Goal: Transaction & Acquisition: Purchase product/service

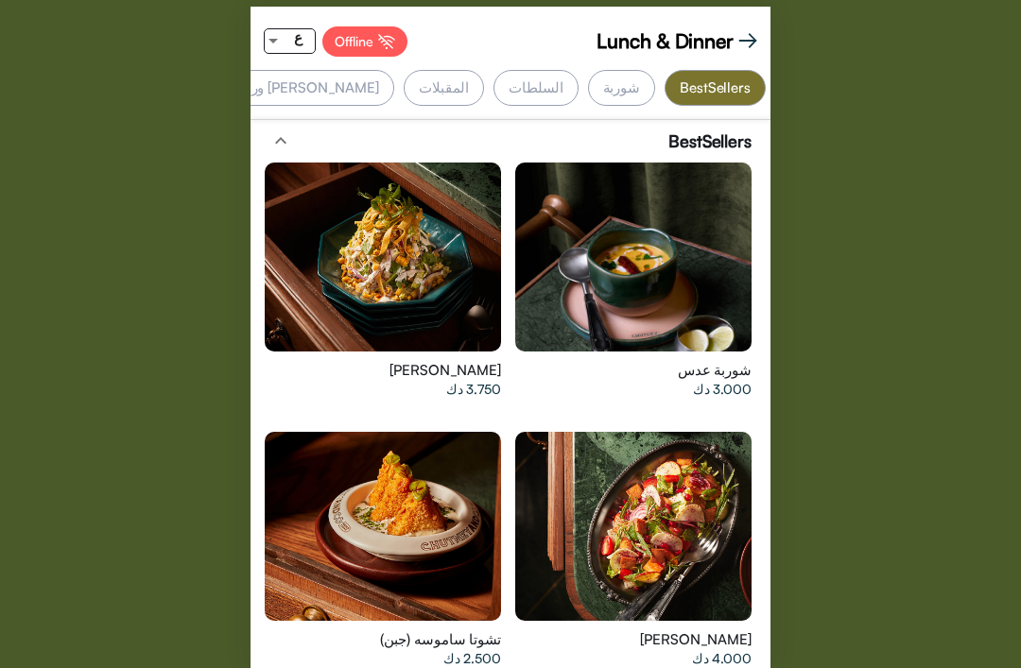
click at [730, 39] on span "Lunch & Dinner" at bounding box center [664, 40] width 137 height 28
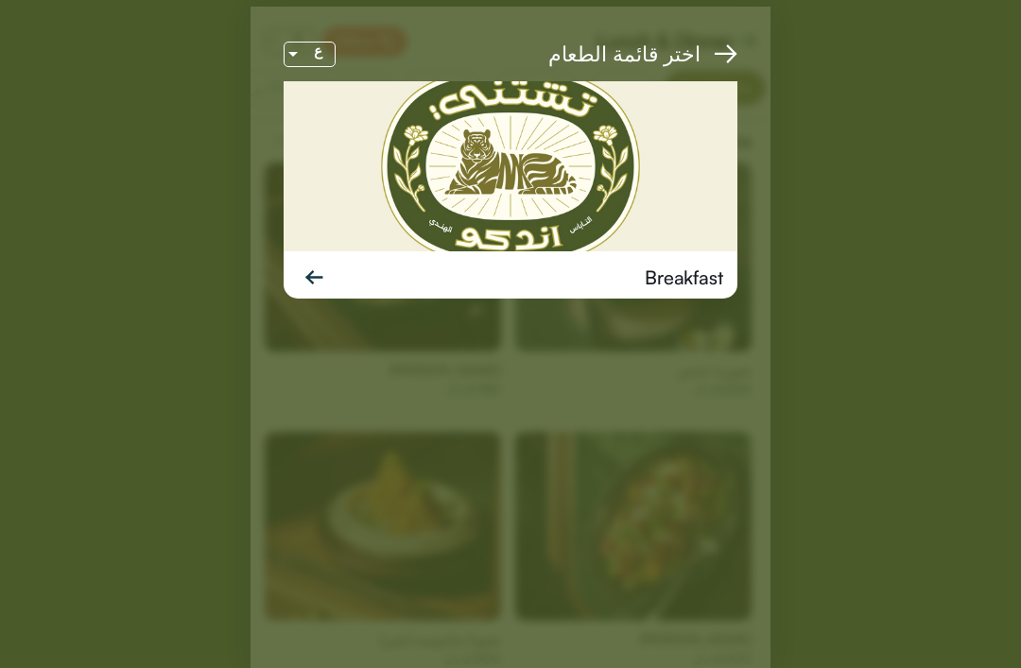
click at [563, 163] on img at bounding box center [510, 166] width 454 height 170
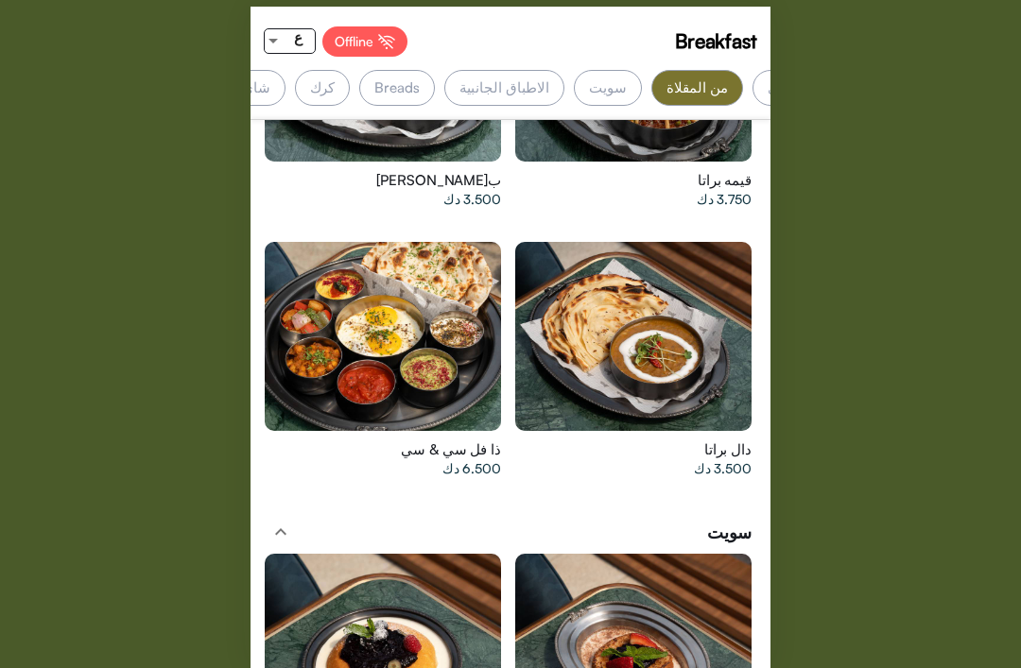
scroll to position [0, -280]
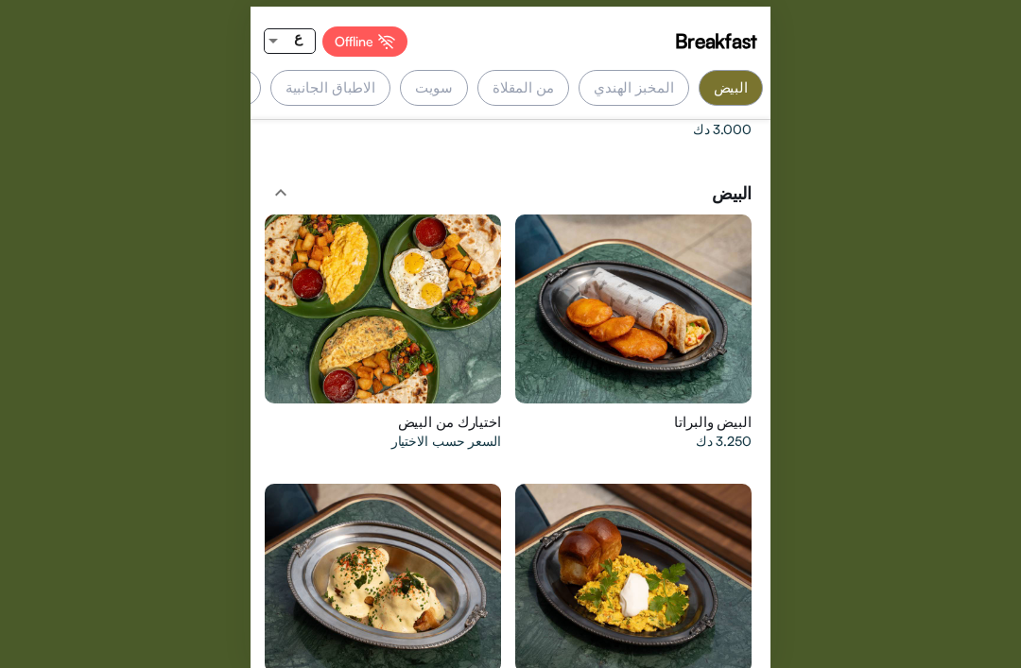
click at [262, 420] on div "اختيارك من البيض السعر حسب الاختيار" at bounding box center [385, 339] width 250 height 269
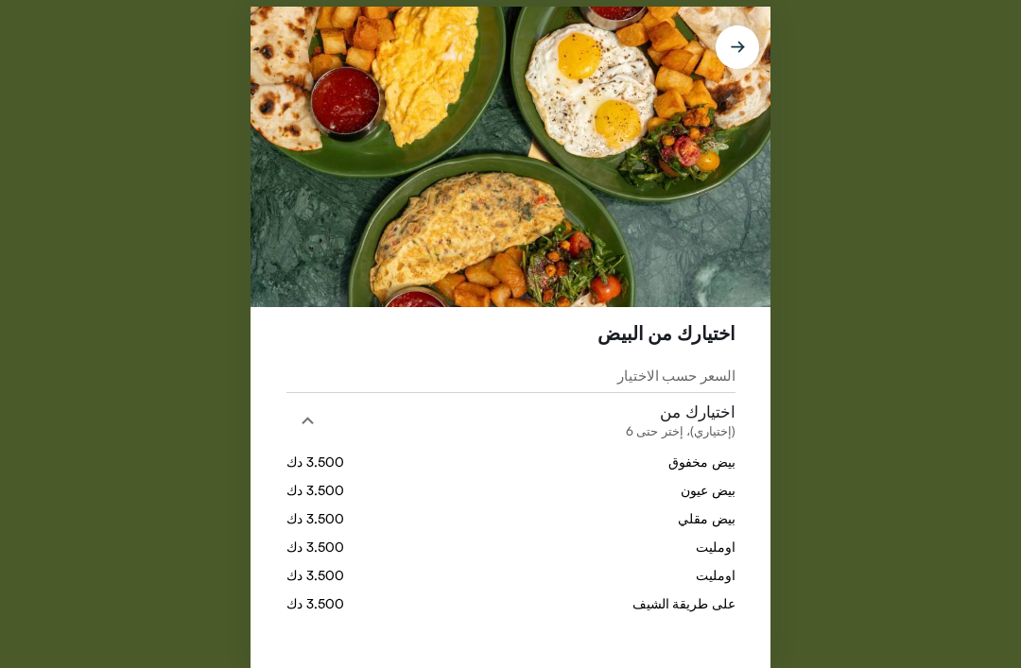
click at [261, 237] on img at bounding box center [510, 157] width 520 height 300
click at [292, 264] on img at bounding box center [510, 157] width 520 height 300
click at [283, 387] on div "اختيارك من البيض السعر حسب الاختيار اختيارك من (إختياري)، إختر حتى 6" at bounding box center [510, 487] width 520 height 361
click at [892, 369] on div "اختيارك من البيض السعر حسب الاختيار اختيارك من (إختياري)، إختر حتى 6" at bounding box center [510, 334] width 1021 height 668
click at [893, 421] on div "اختيارك من البيض السعر حسب الاختيار اختيارك من (إختياري)، إختر حتى 6" at bounding box center [510, 334] width 1021 height 668
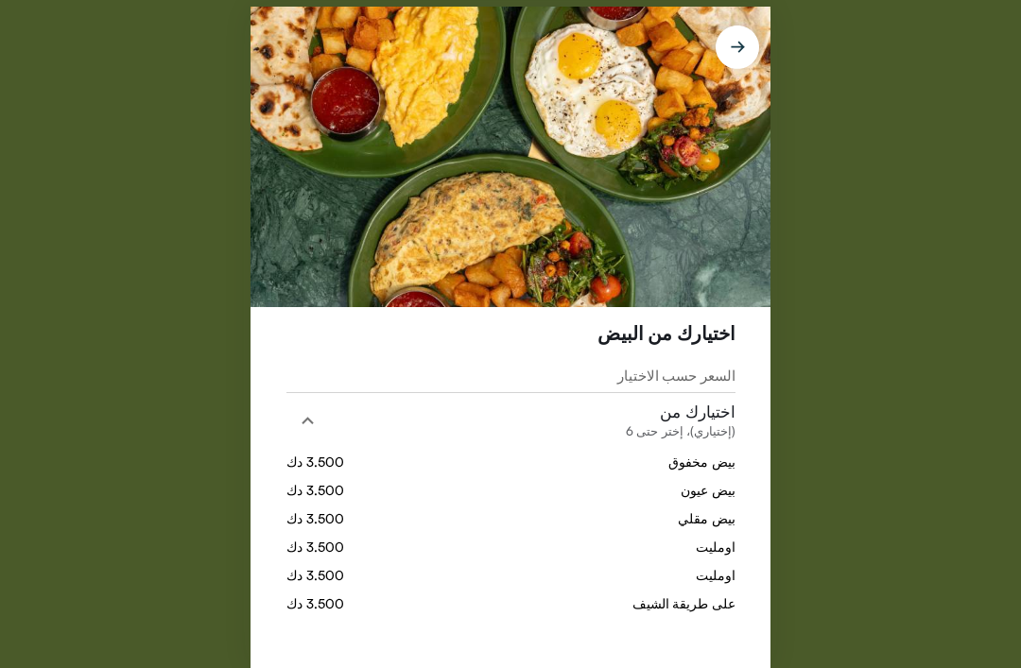
click at [275, 207] on img at bounding box center [510, 157] width 520 height 300
click at [283, 214] on img at bounding box center [510, 157] width 520 height 300
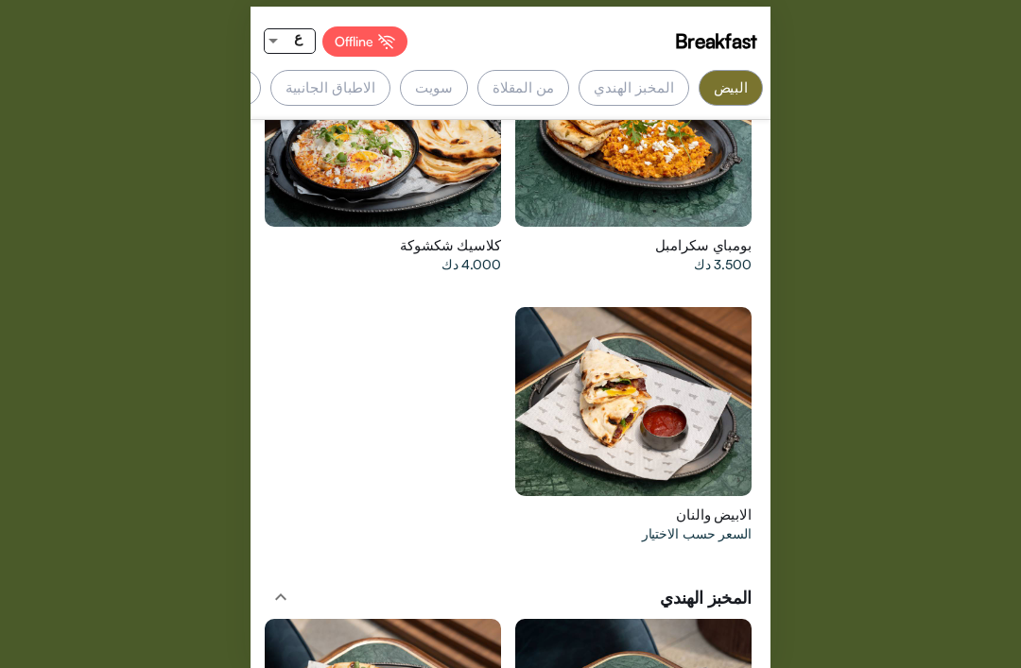
scroll to position [2618, 0]
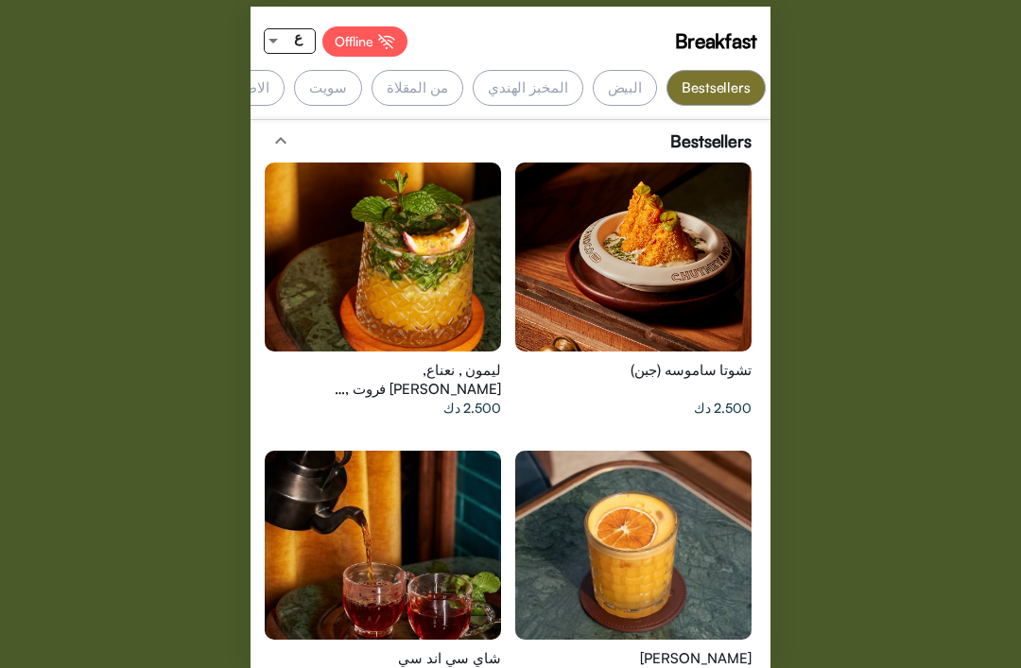
click at [303, 33] on div "ع" at bounding box center [298, 38] width 33 height 24
click at [304, 68] on span "EN" at bounding box center [297, 70] width 36 height 43
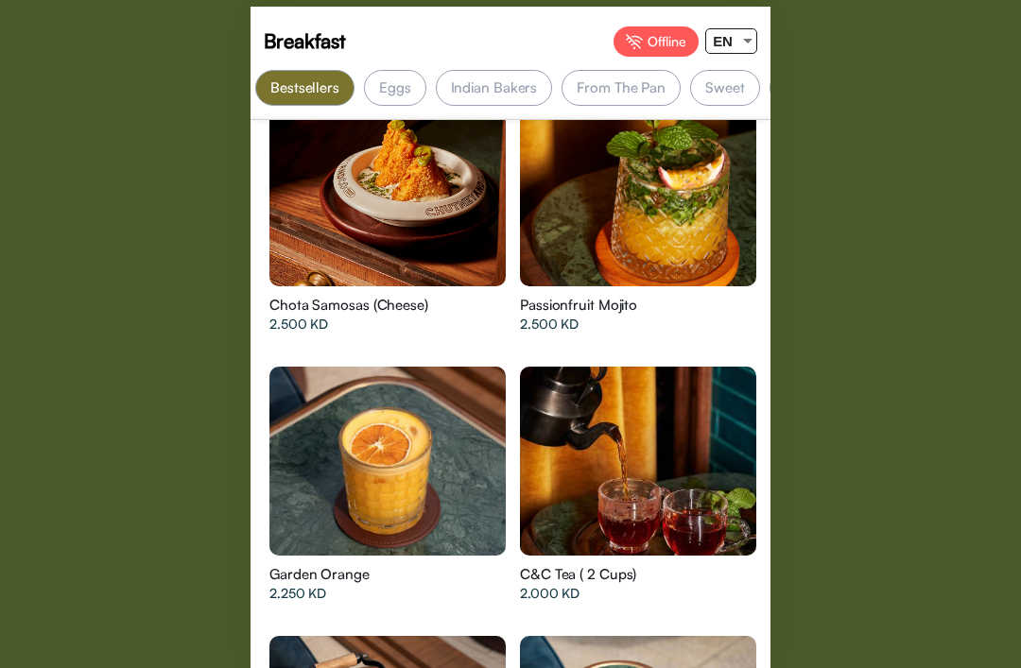
click at [1020, 460] on html "Breakfast Offline EN Bestsellers Eggs Indian Bakers From The Pan Sweet Breakfas…" at bounding box center [510, 334] width 1021 height 668
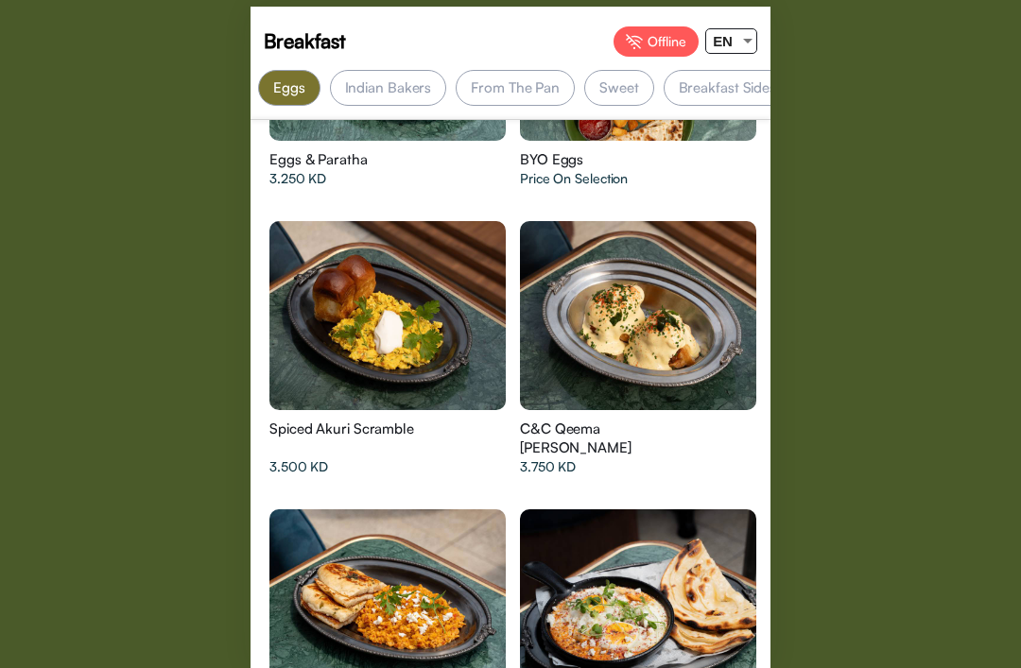
scroll to position [2218, 0]
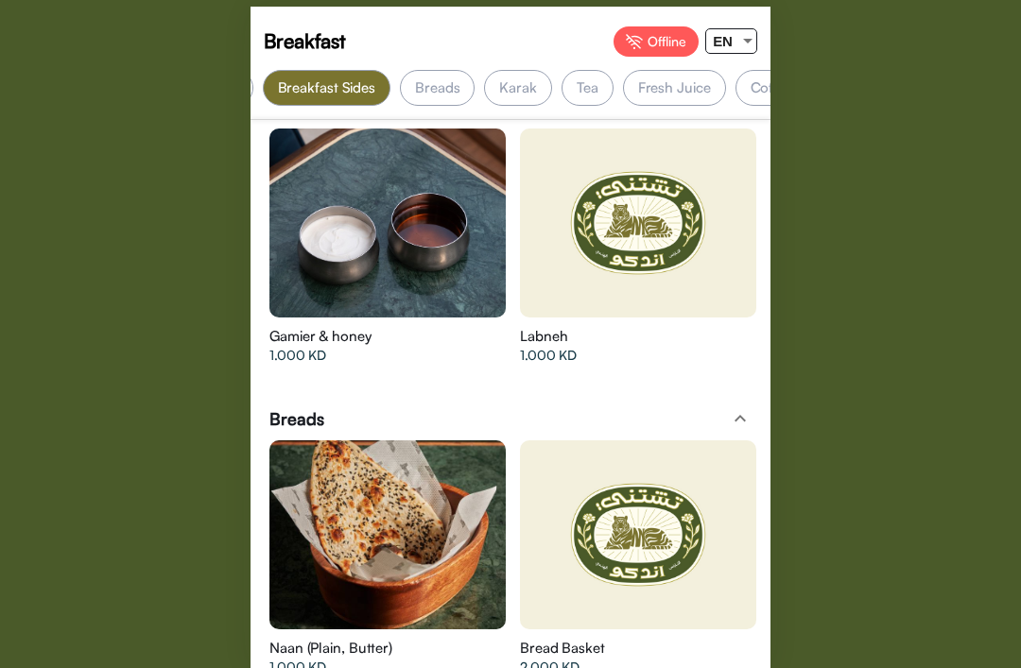
click at [437, 81] on div "Breads" at bounding box center [437, 88] width 75 height 36
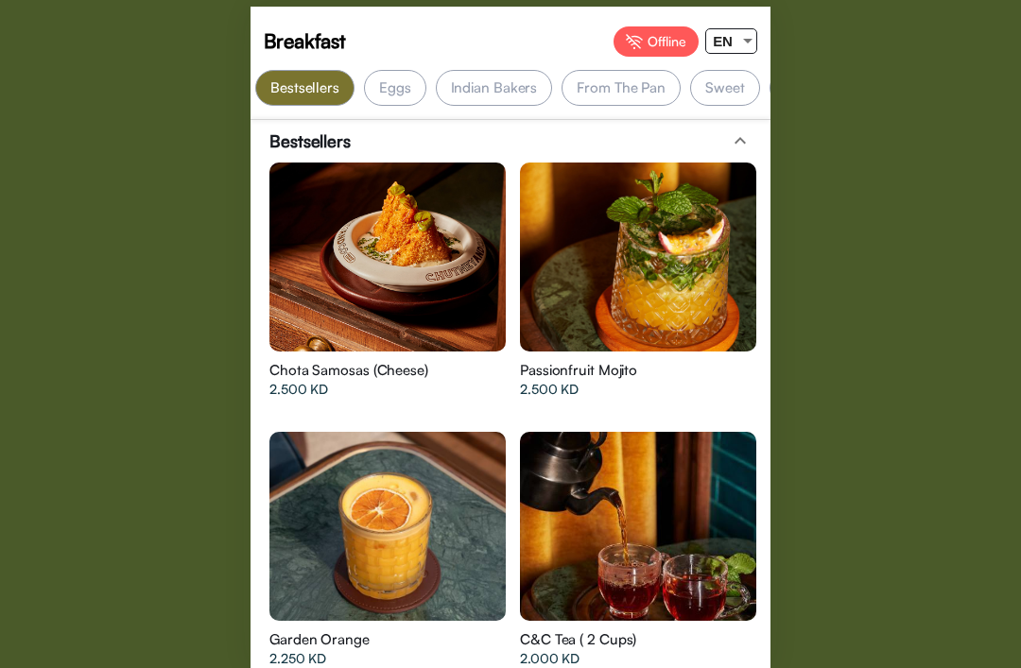
click at [398, 90] on div "Eggs" at bounding box center [395, 88] width 62 height 36
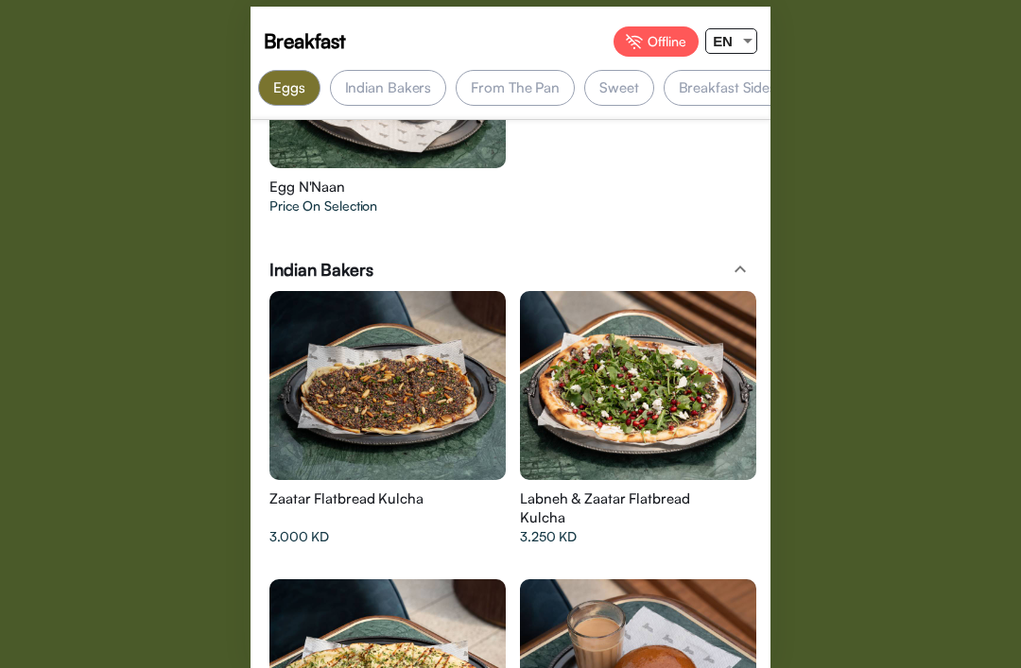
click at [386, 84] on div "Indian Bakers" at bounding box center [388, 88] width 117 height 36
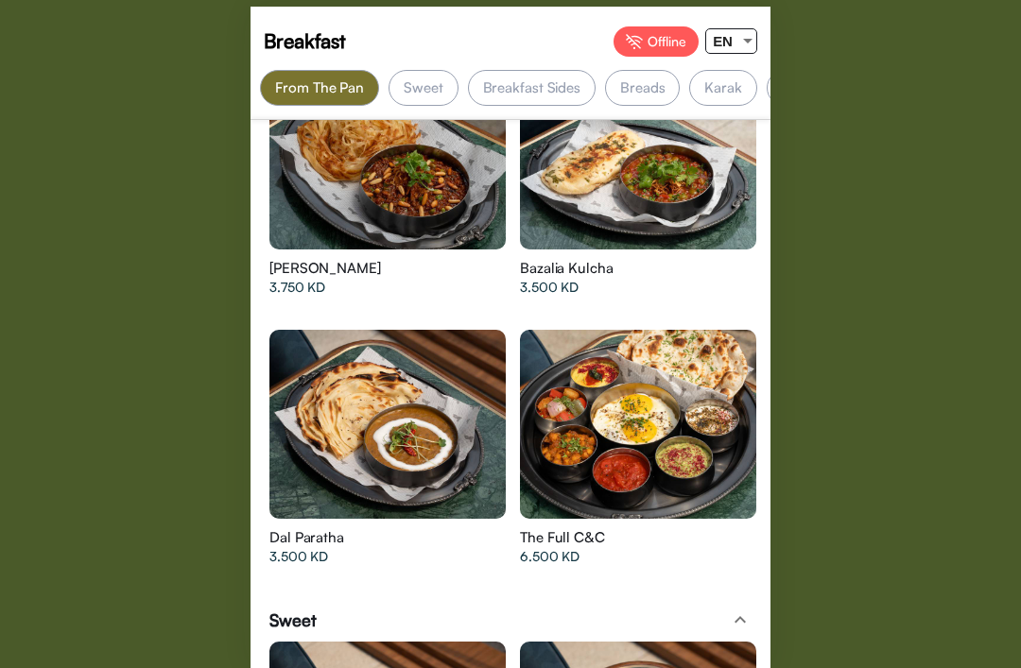
click at [672, 423] on div at bounding box center [638, 424] width 236 height 189
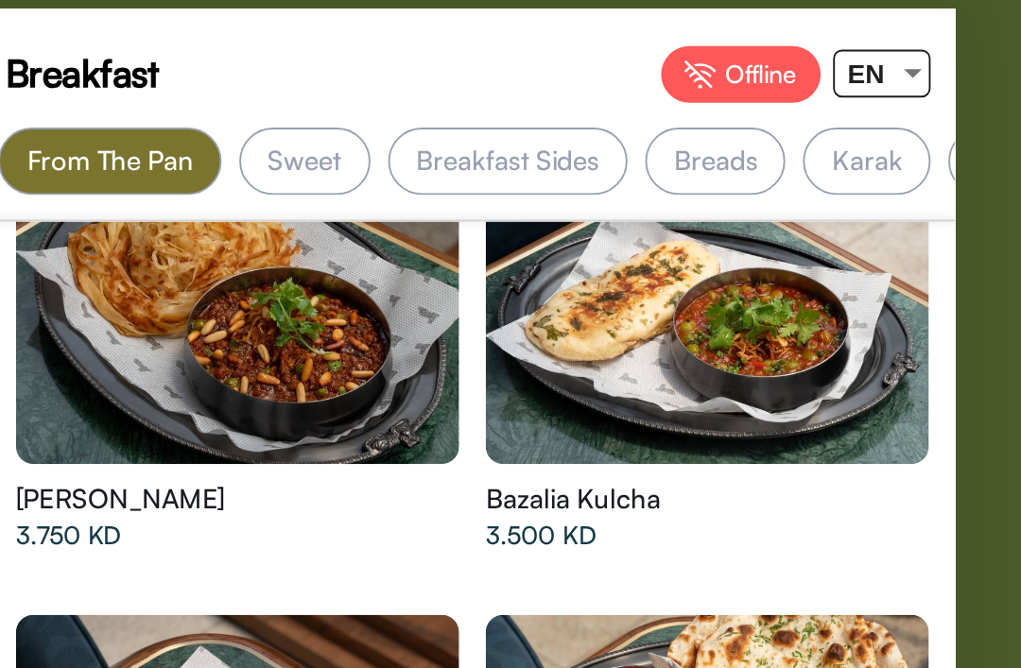
click at [739, 36] on div at bounding box center [747, 41] width 17 height 24
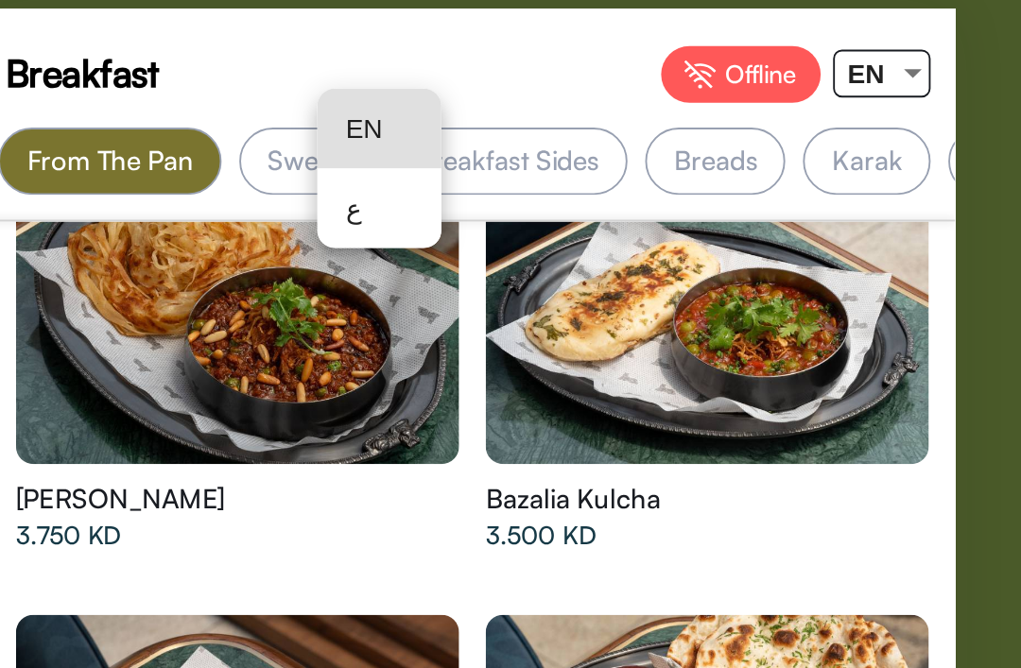
click at [476, 33] on div at bounding box center [510, 334] width 1021 height 668
click at [739, 32] on div at bounding box center [747, 41] width 17 height 24
click at [445, 103] on span "ع" at bounding box center [463, 113] width 36 height 43
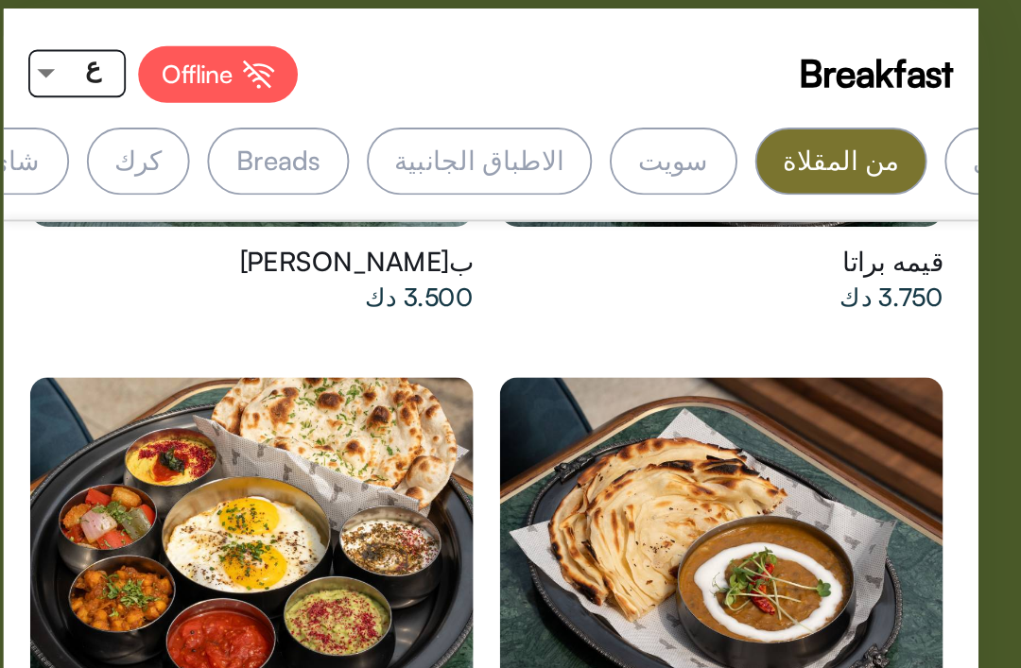
click at [265, 280] on div at bounding box center [383, 297] width 236 height 189
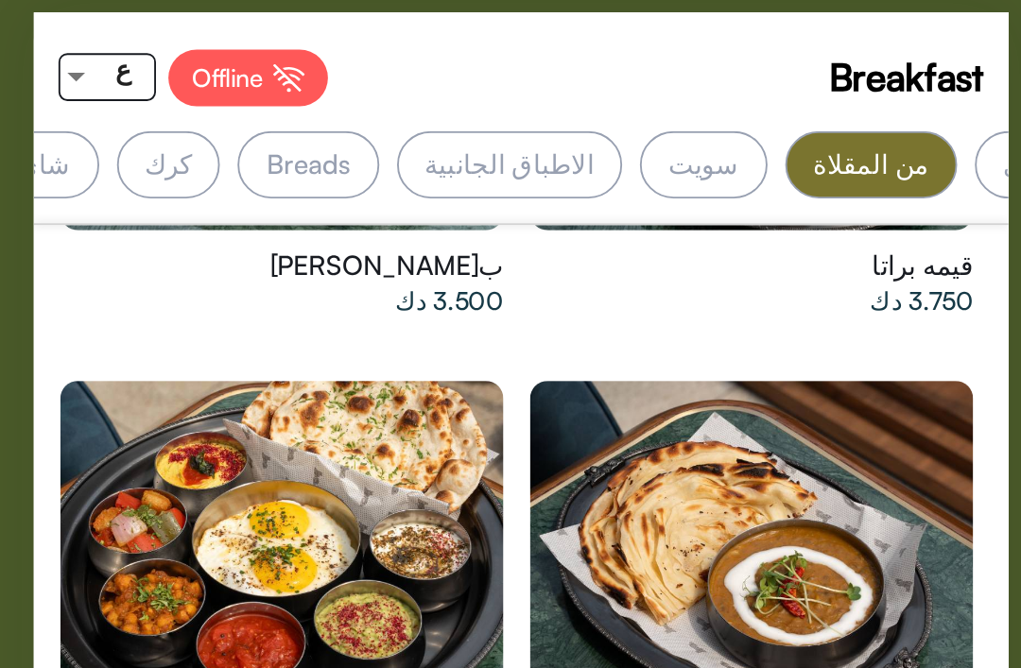
click at [444, 83] on div "الاطباق الجانبية" at bounding box center [504, 88] width 121 height 36
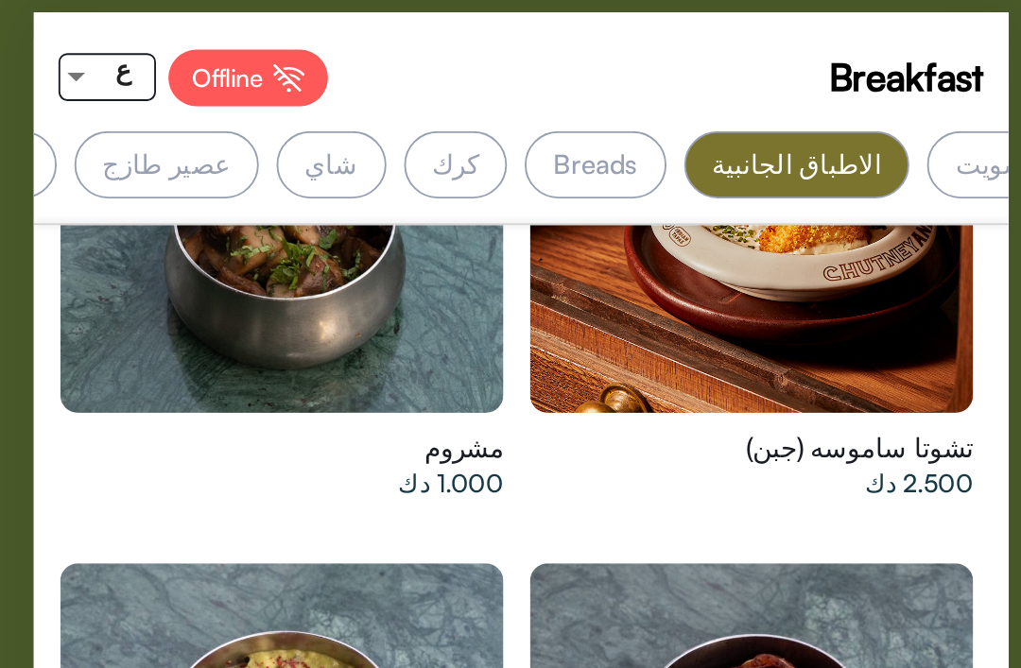
click at [260, 291] on div "جواكمولي 1.000 دك" at bounding box center [385, 425] width 250 height 269
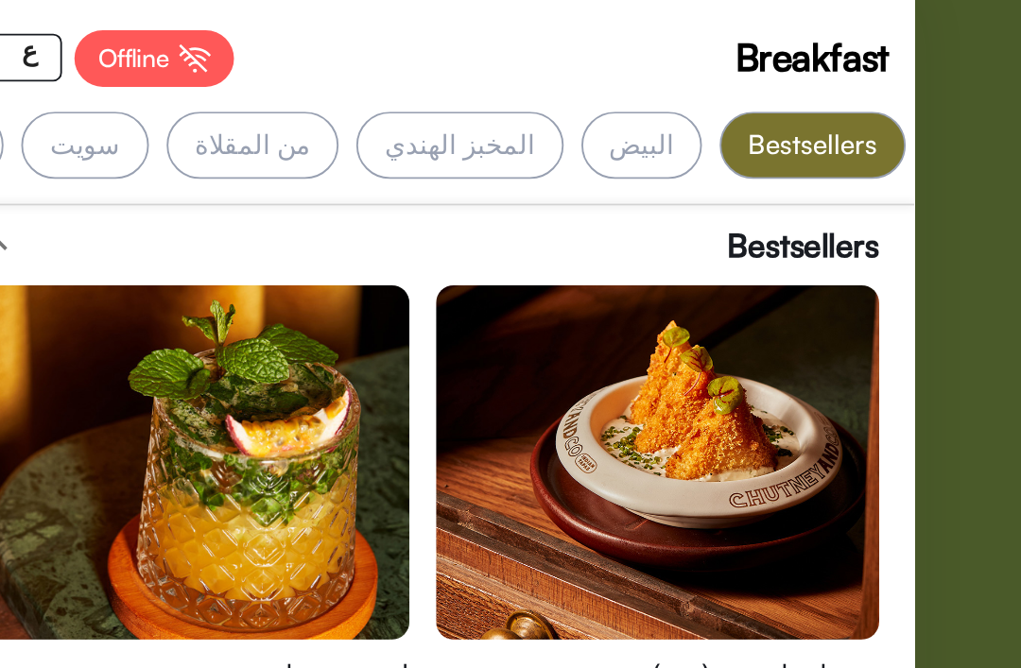
click at [666, 80] on div "Bestsellers" at bounding box center [715, 88] width 99 height 36
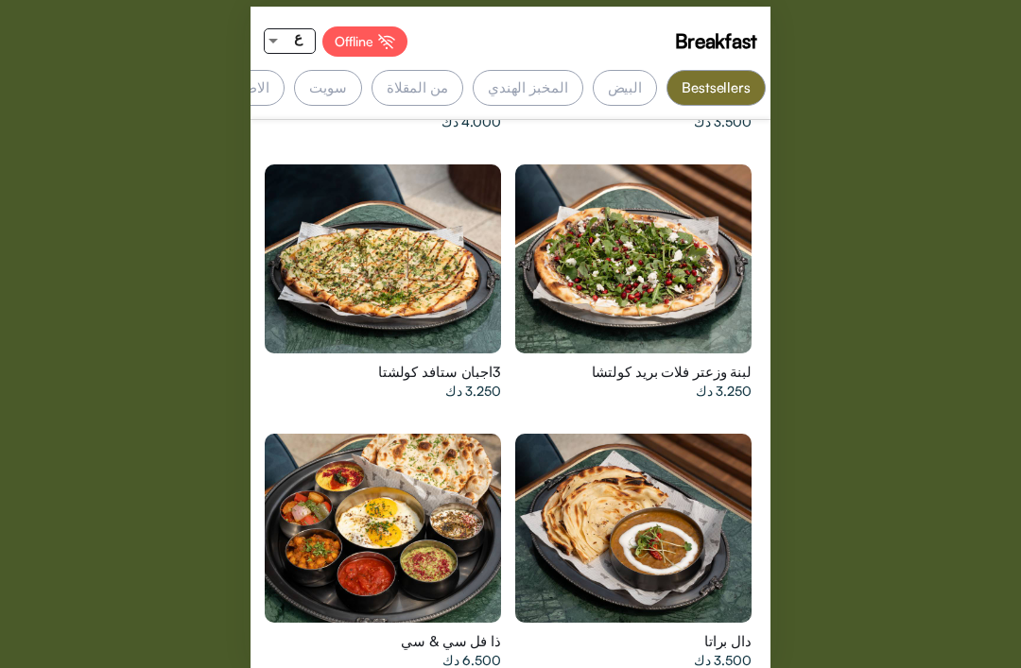
scroll to position [1099, 0]
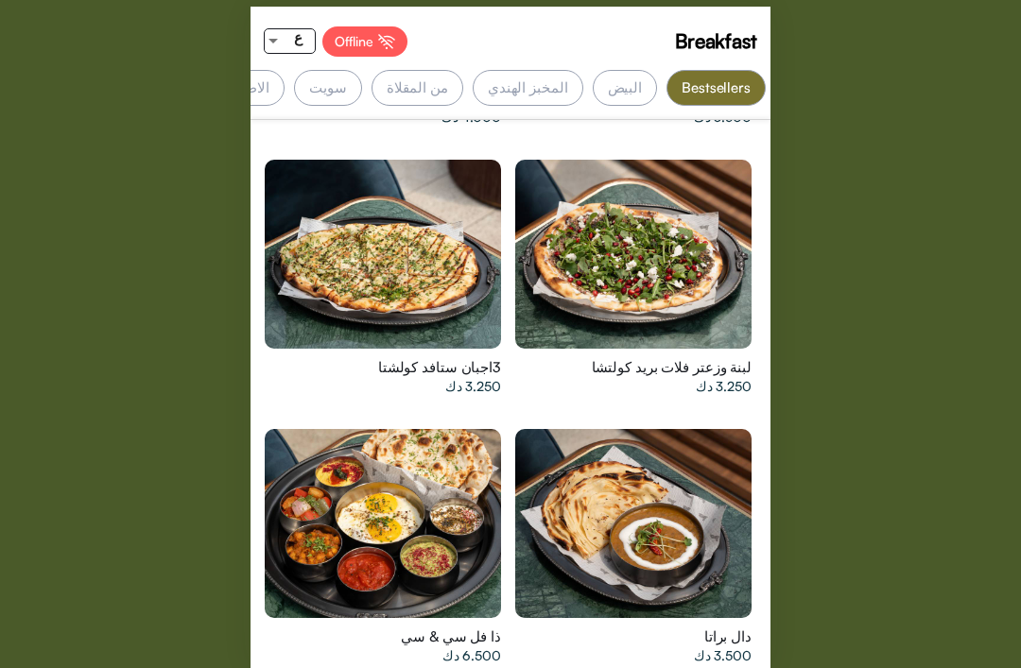
click at [477, 662] on div "ذا فل سي & سي 6.500 دك" at bounding box center [385, 554] width 250 height 269
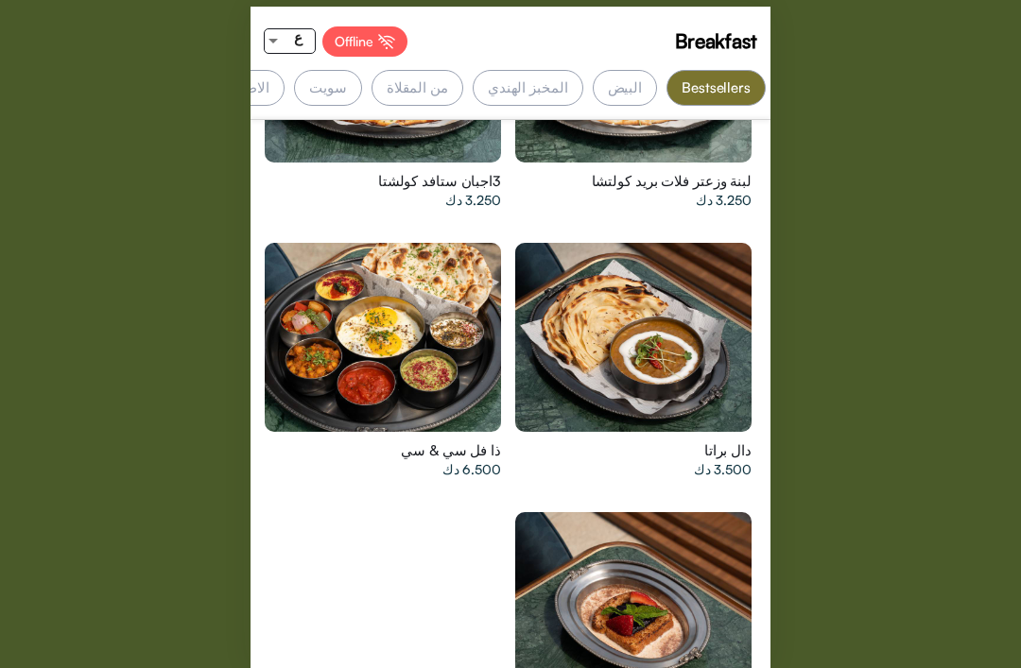
scroll to position [1268, 0]
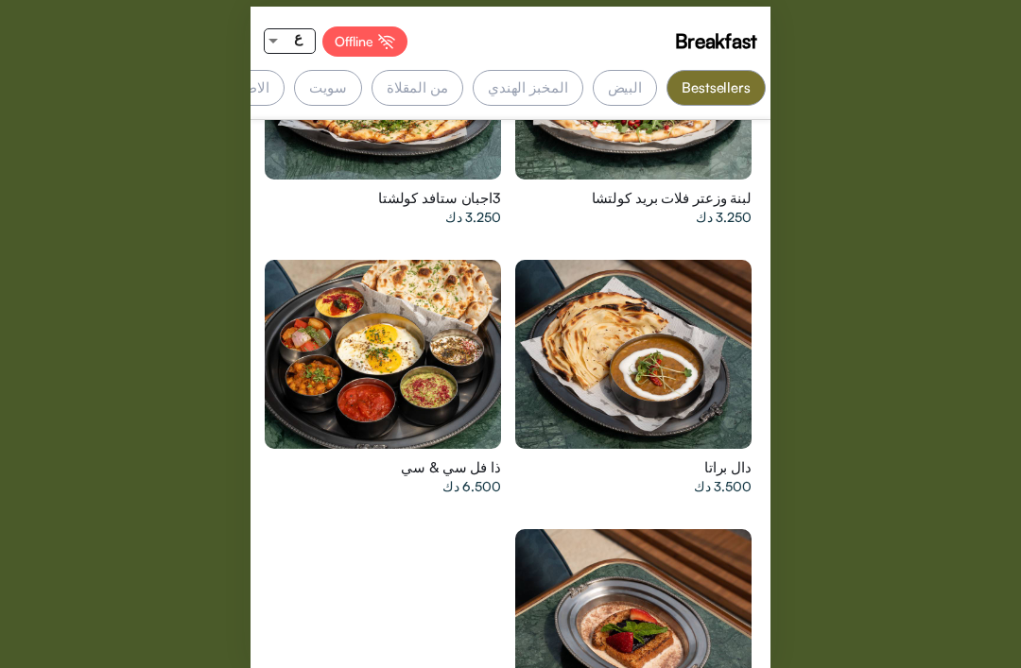
click at [397, 312] on div at bounding box center [383, 354] width 236 height 189
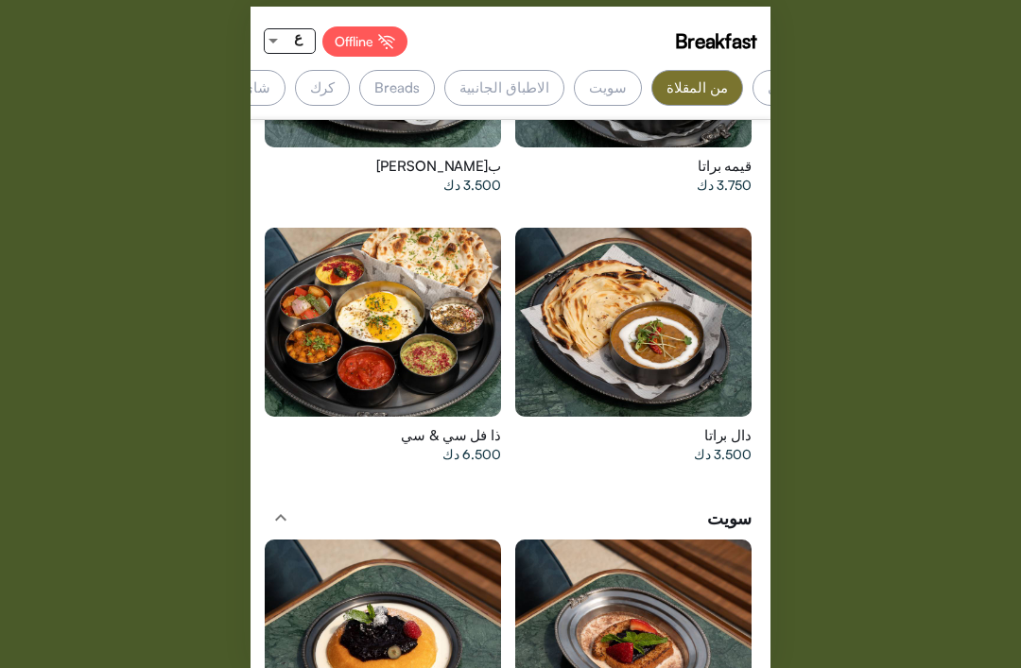
scroll to position [0, -280]
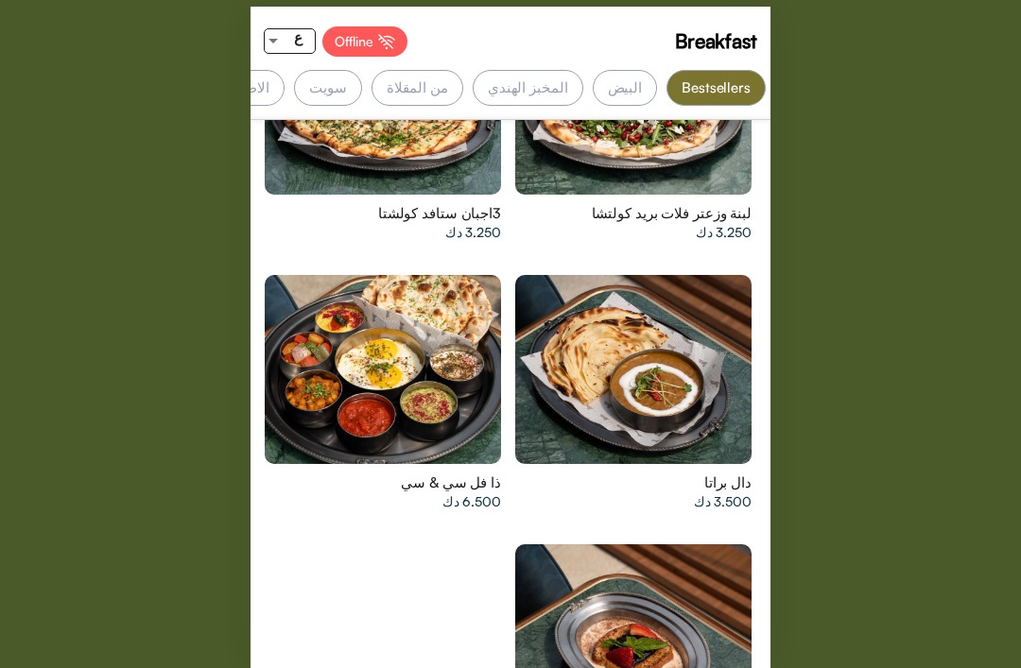
click at [335, 393] on div at bounding box center [383, 369] width 236 height 189
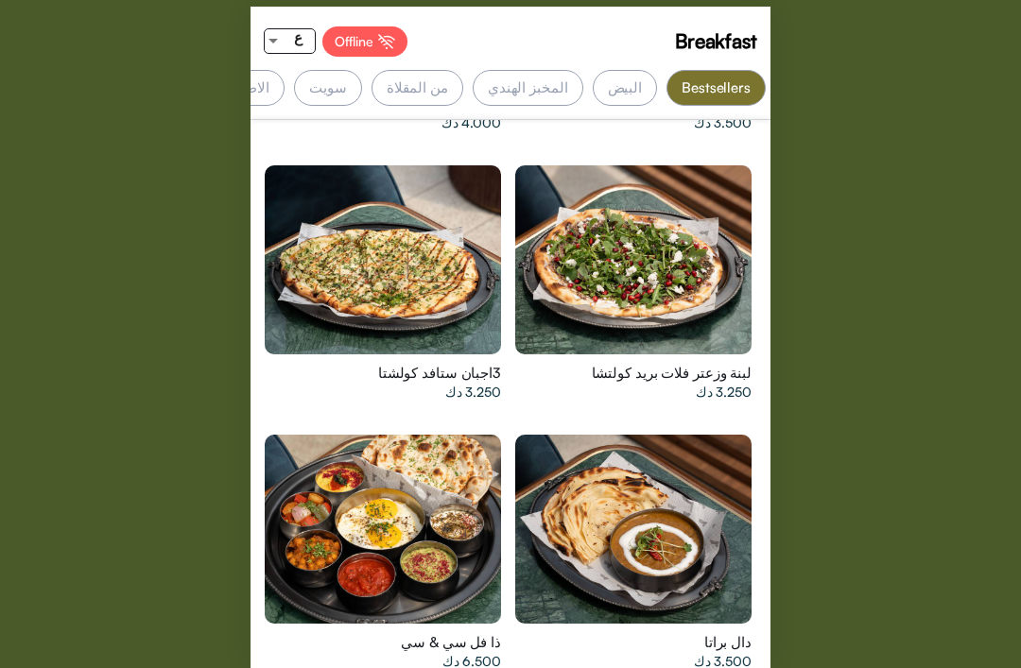
scroll to position [1092, 0]
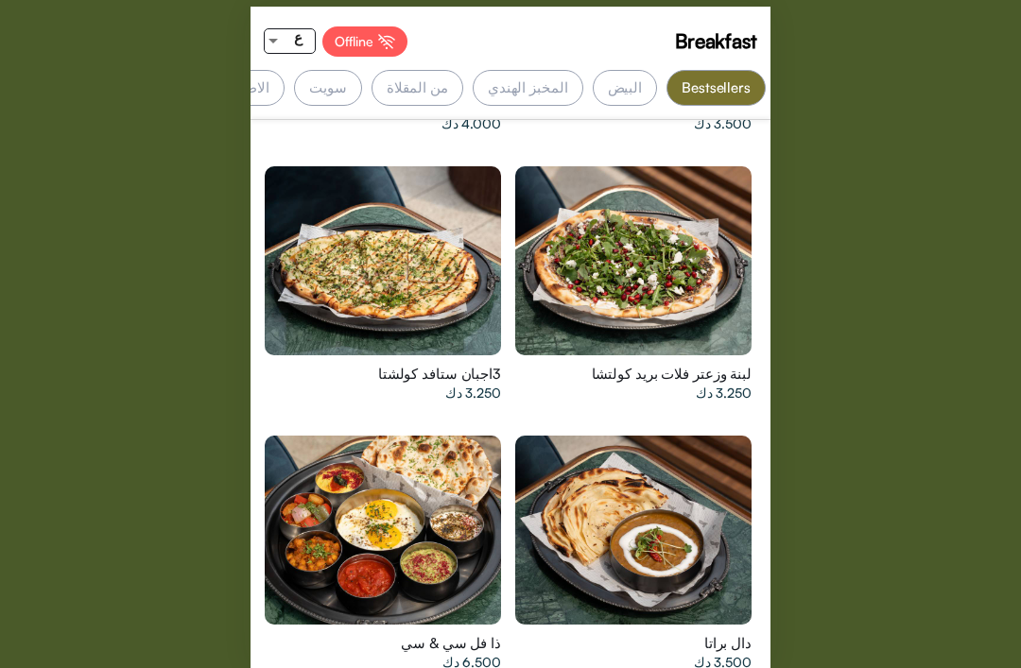
click at [423, 509] on div at bounding box center [383, 530] width 236 height 189
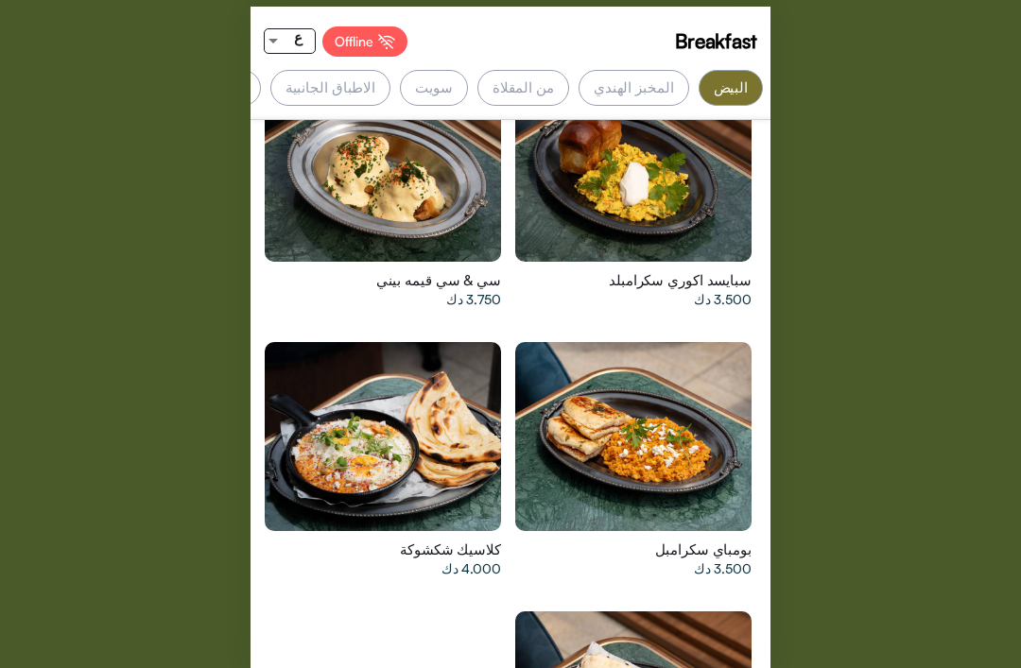
scroll to position [2308, 0]
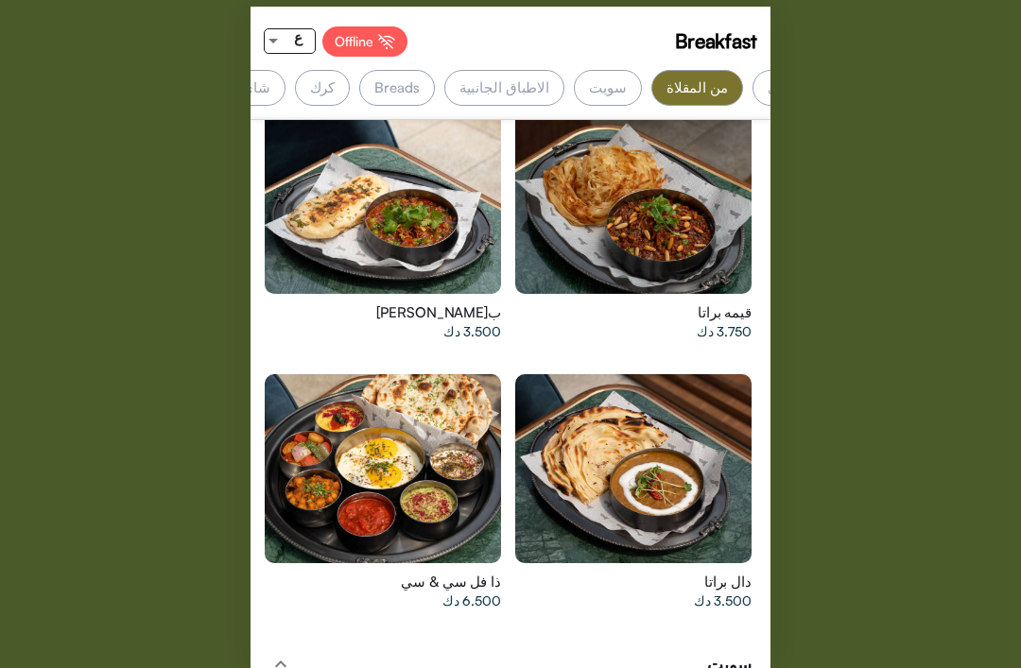
click at [375, 498] on div at bounding box center [383, 468] width 236 height 189
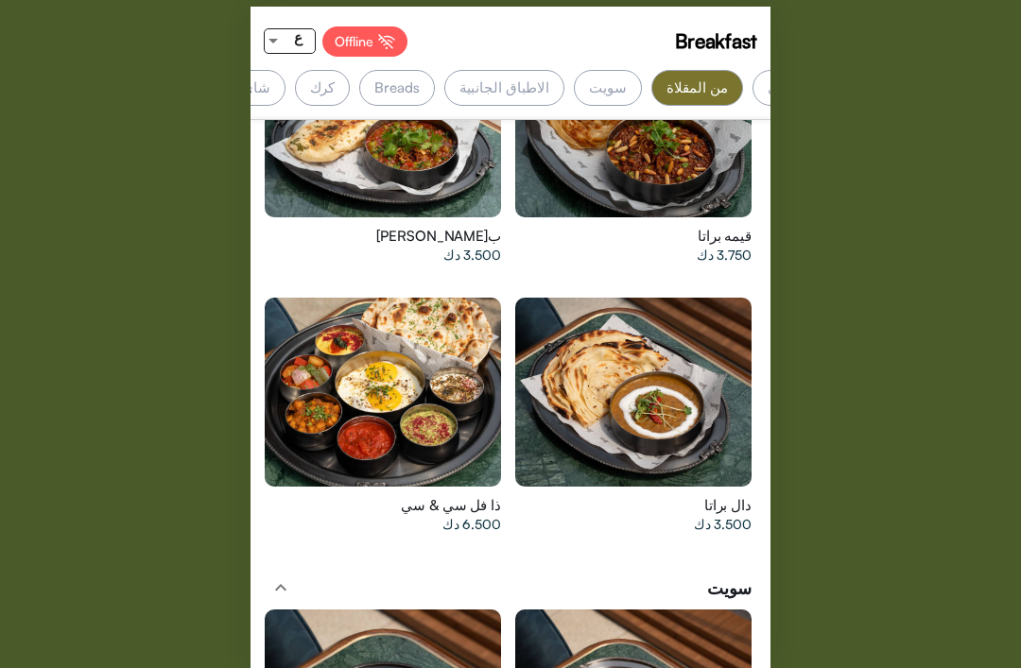
scroll to position [0, -280]
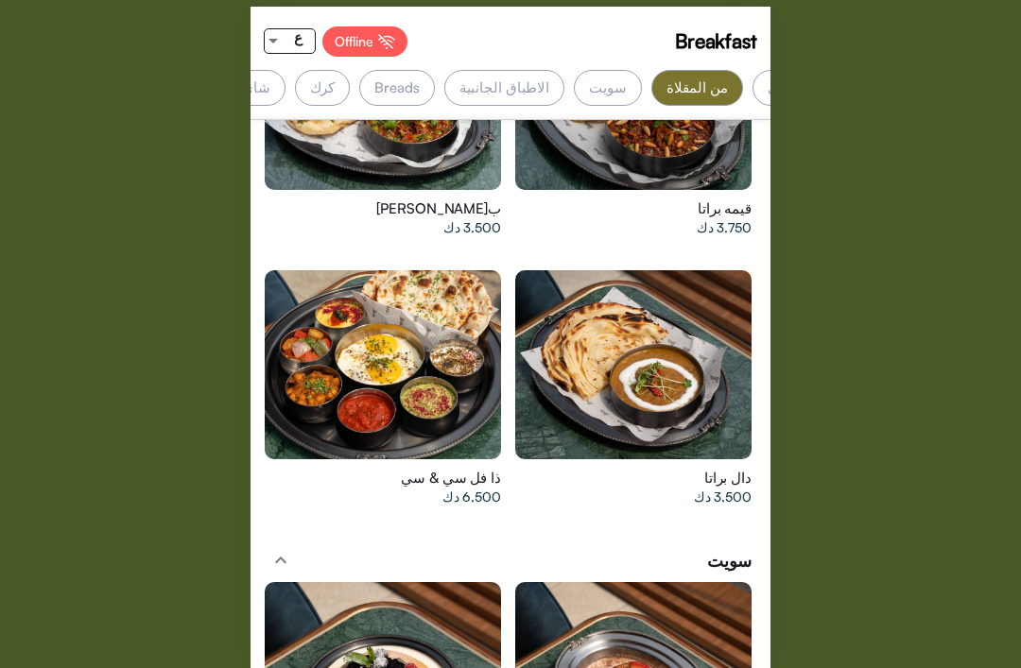
click at [343, 408] on div at bounding box center [383, 364] width 236 height 189
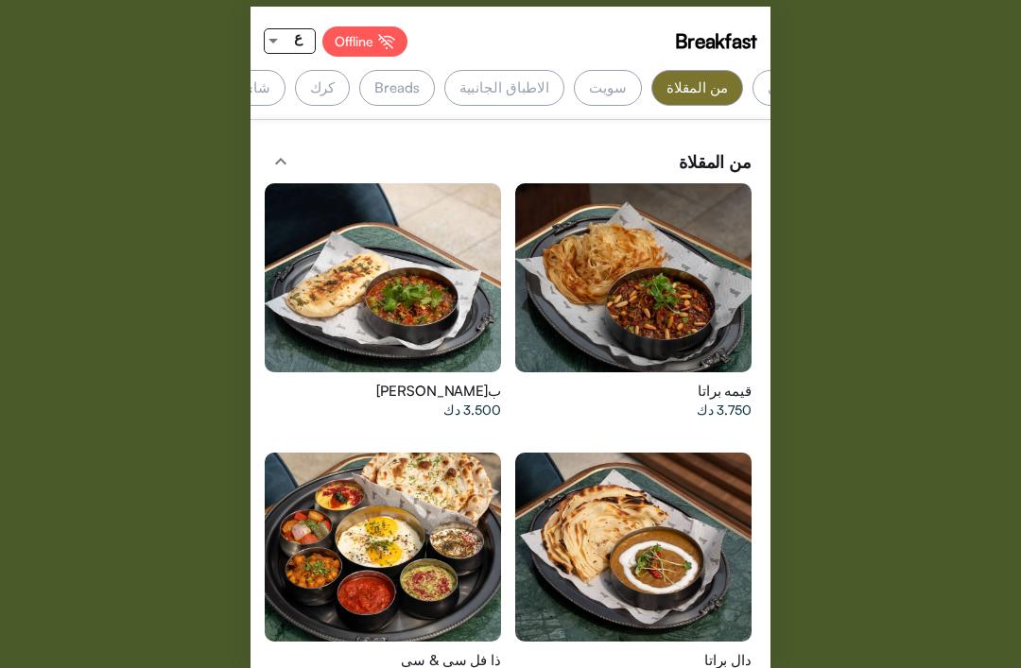
scroll to position [3622, 0]
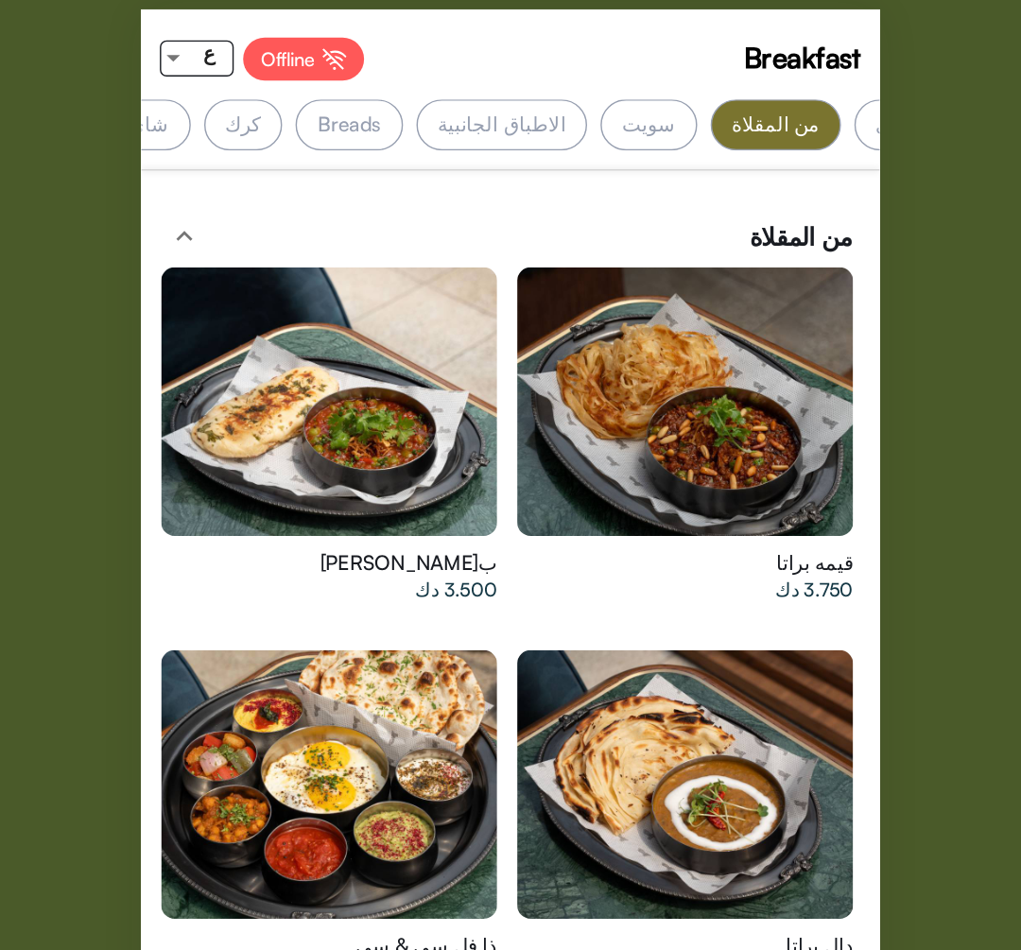
click at [53, 207] on div "Breakfast Offline ع Bestsellers البيض المخبز الهندي من المقلاة سويت الاطباق الج…" at bounding box center [510, 475] width 1021 height 950
click at [670, 215] on div "Breakfast Offline ع Bestsellers البيض المخبز الهندي من المقلاة سويت الاطباق الج…" at bounding box center [510, 475] width 1021 height 950
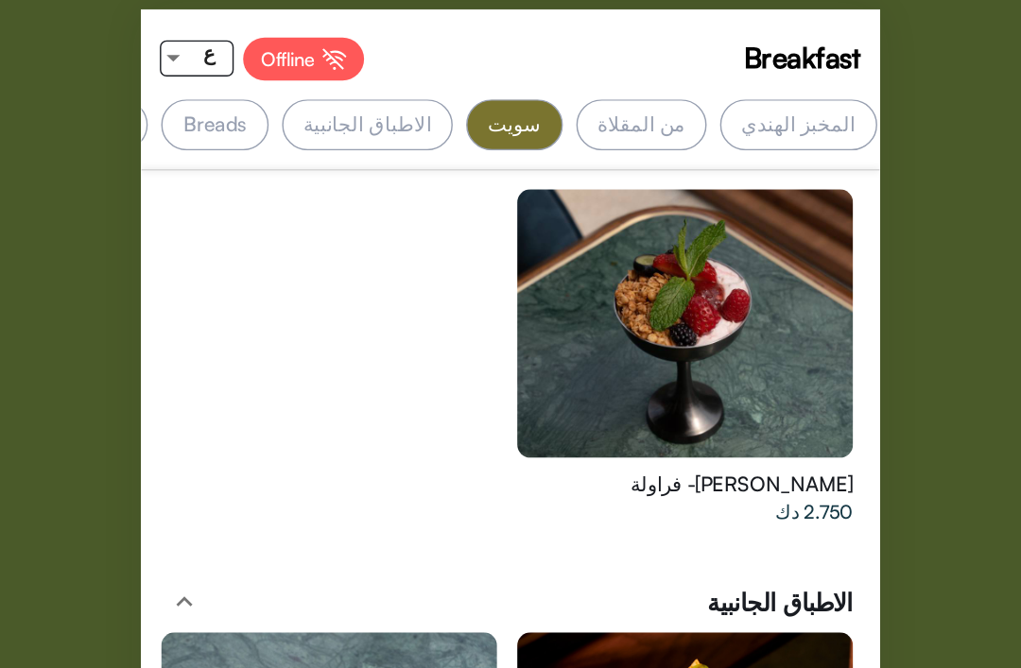
scroll to position [0, -365]
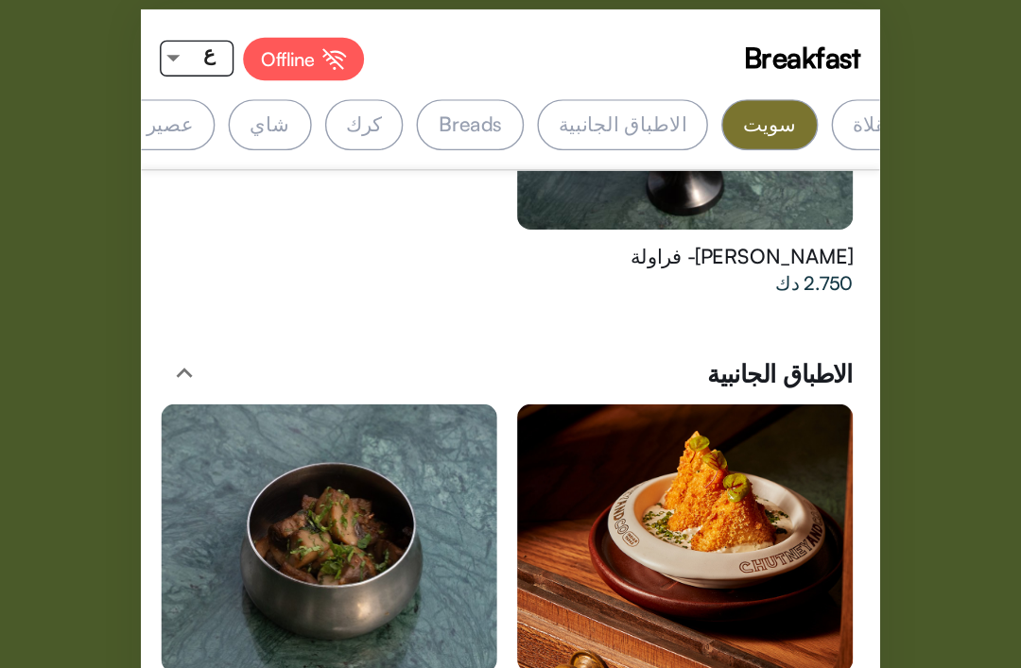
click at [558, 345] on div at bounding box center [633, 378] width 236 height 189
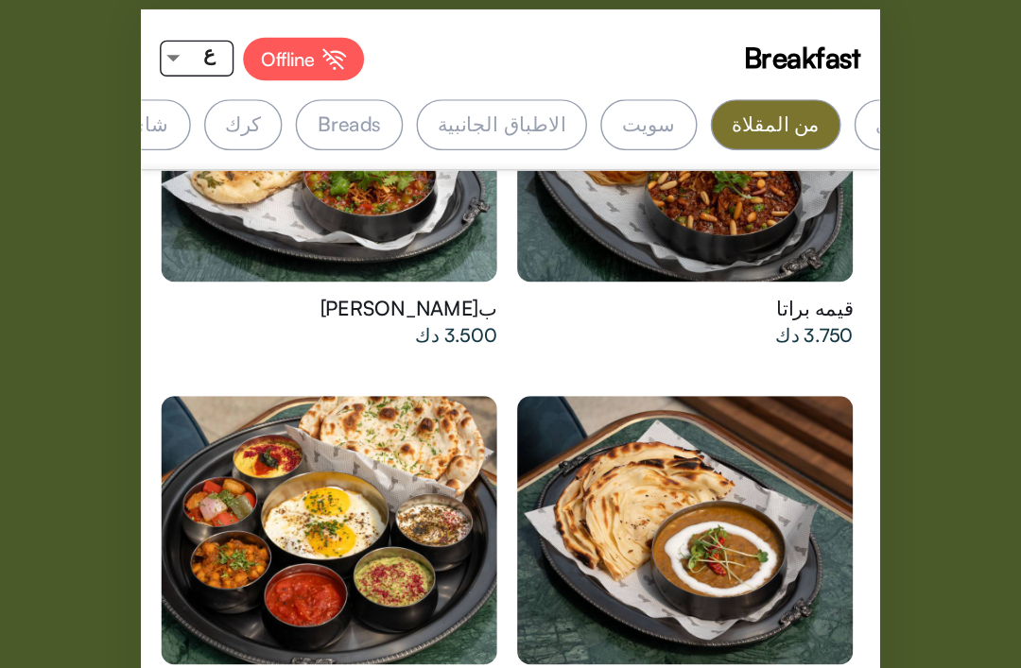
click at [265, 321] on div at bounding box center [383, 373] width 236 height 189
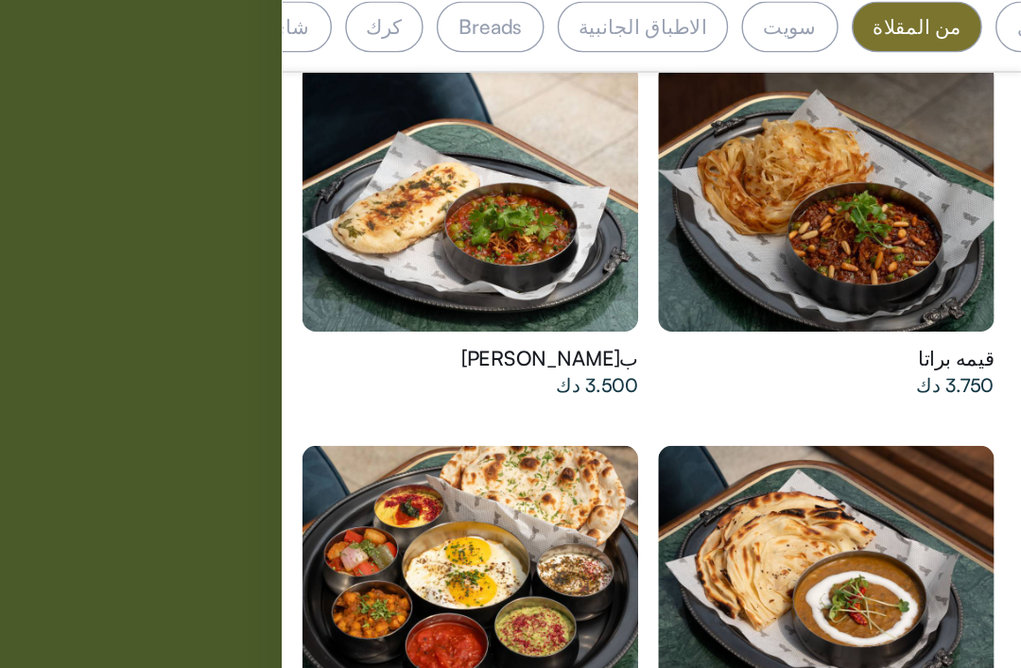
scroll to position [3697, 0]
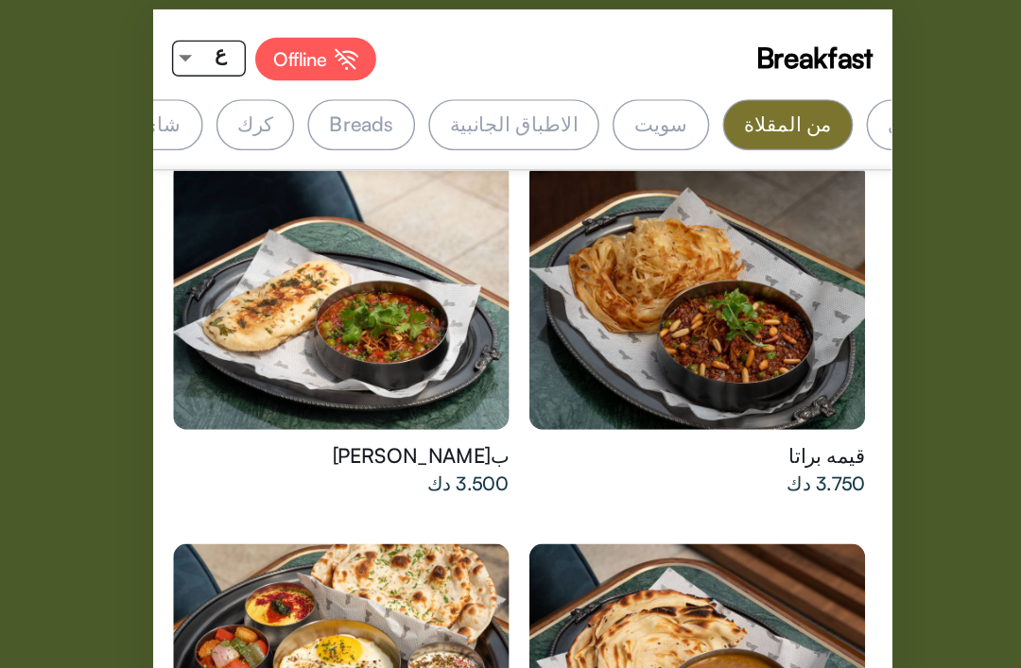
click at [295, 71] on div "كرك" at bounding box center [323, 88] width 56 height 36
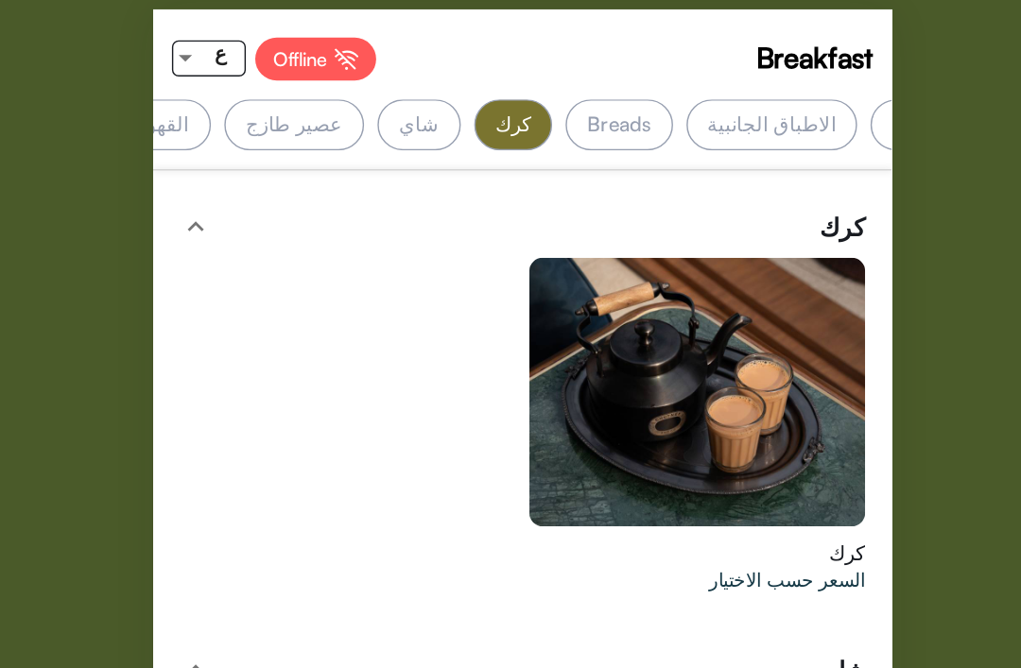
scroll to position [0, -439]
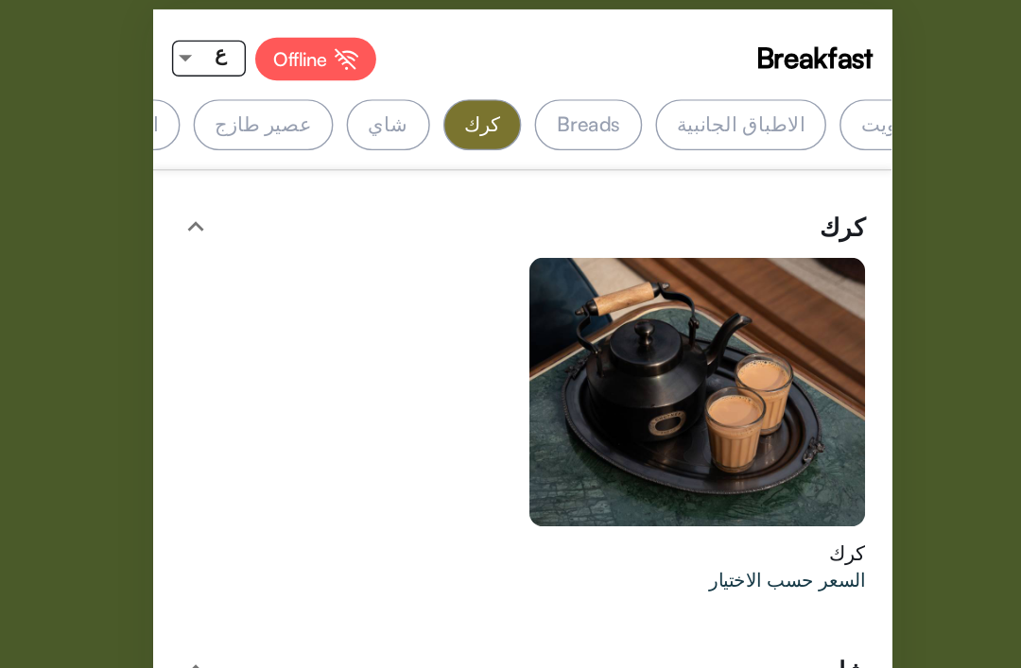
click at [519, 84] on div "Breads" at bounding box center [556, 88] width 75 height 36
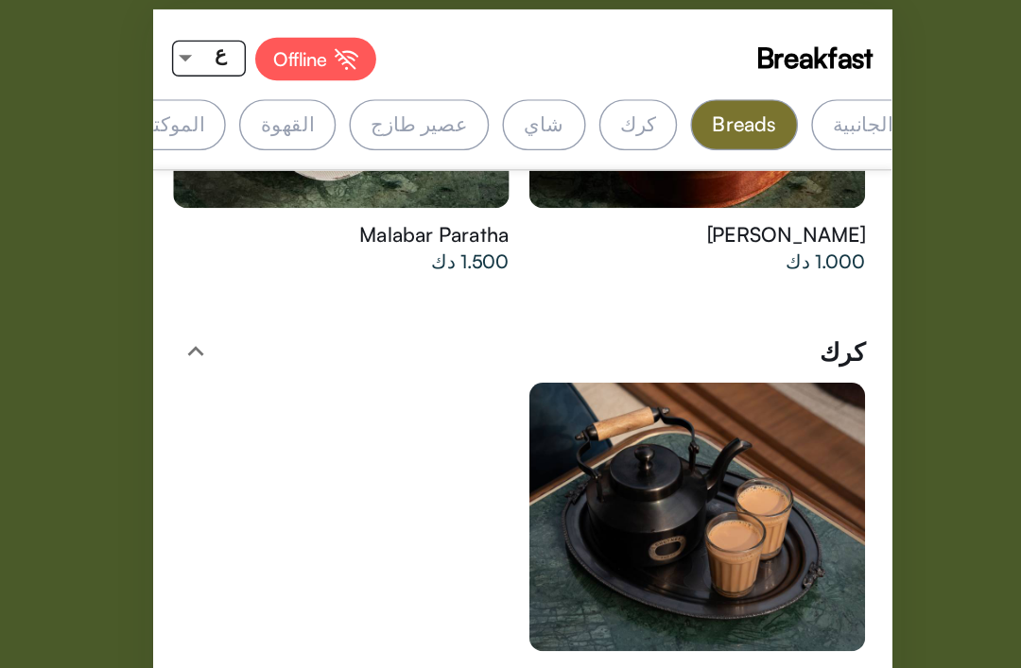
scroll to position [0, -549]
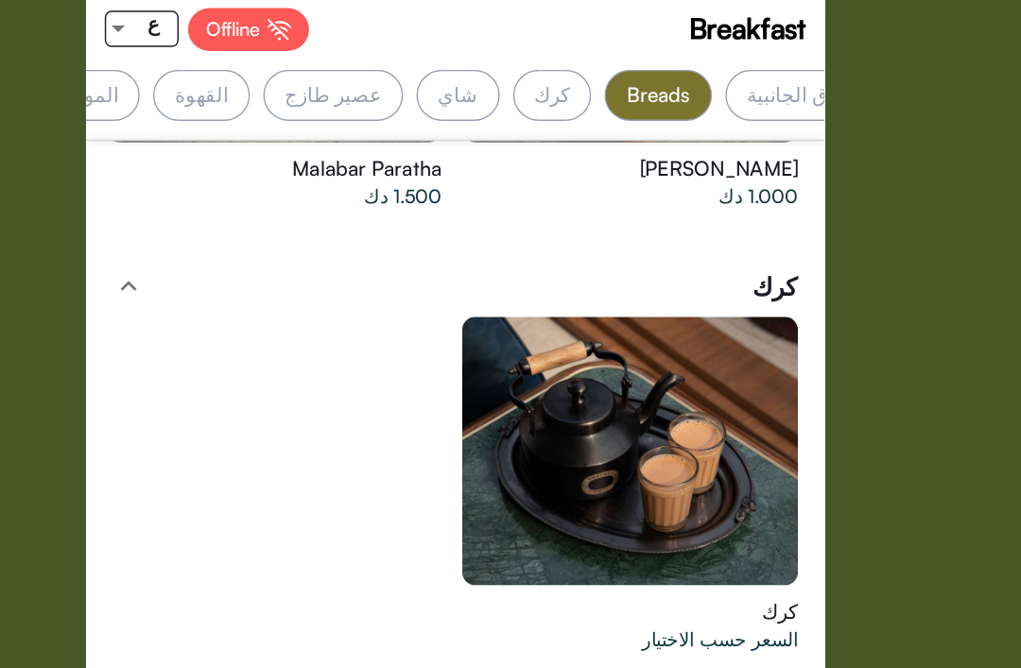
click at [197, 70] on div "الموكتيلات" at bounding box center [243, 88] width 92 height 36
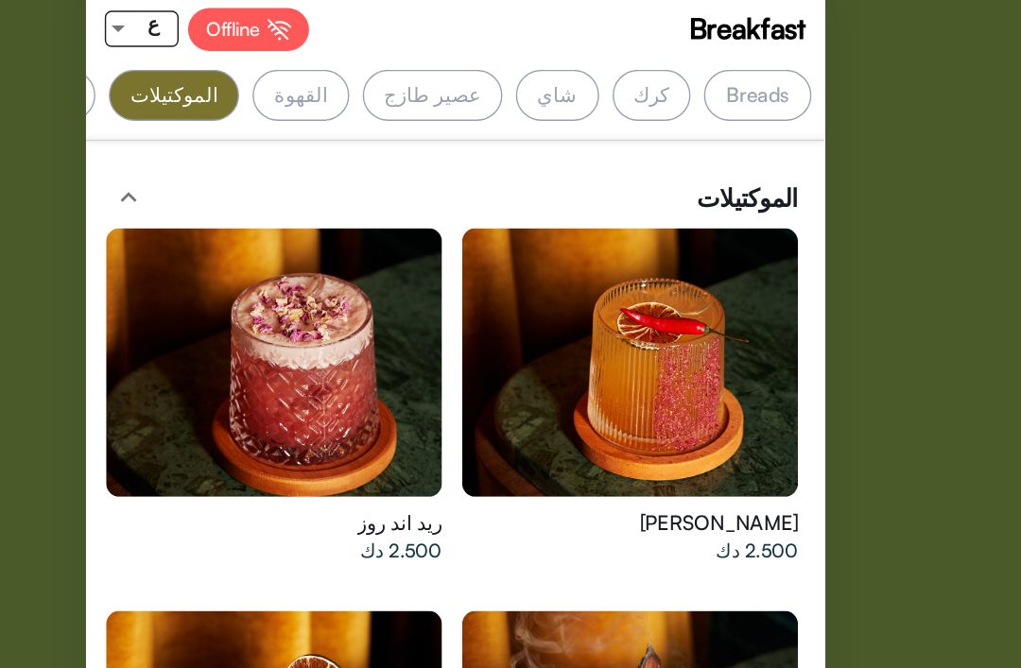
click at [368, 76] on div "القهوة" at bounding box center [401, 88] width 67 height 36
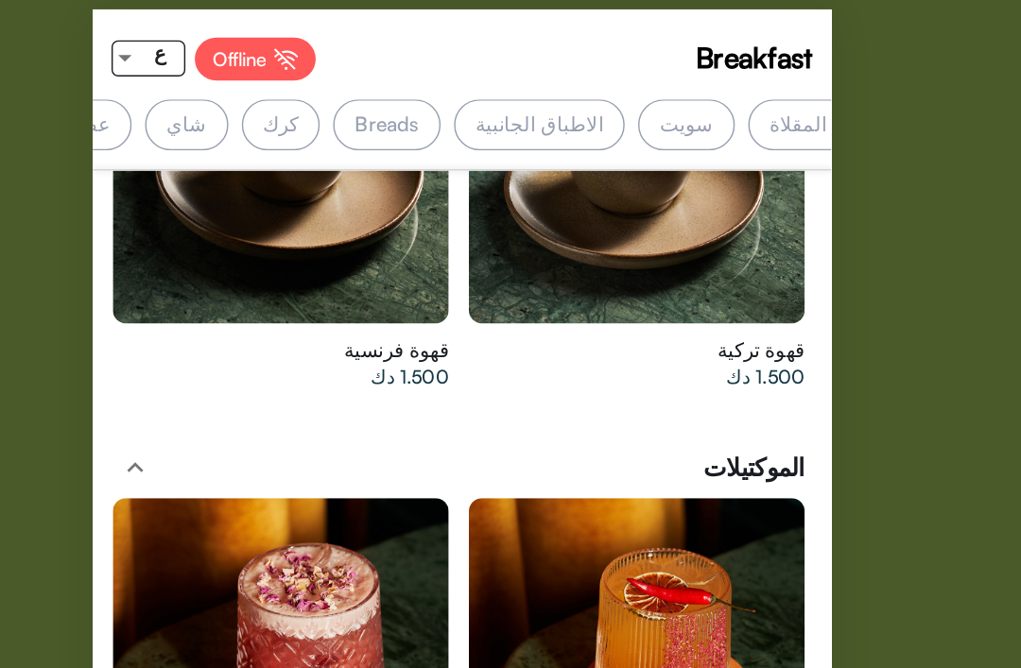
click at [505, 94] on div "الاطباق الجانبية" at bounding box center [565, 88] width 121 height 36
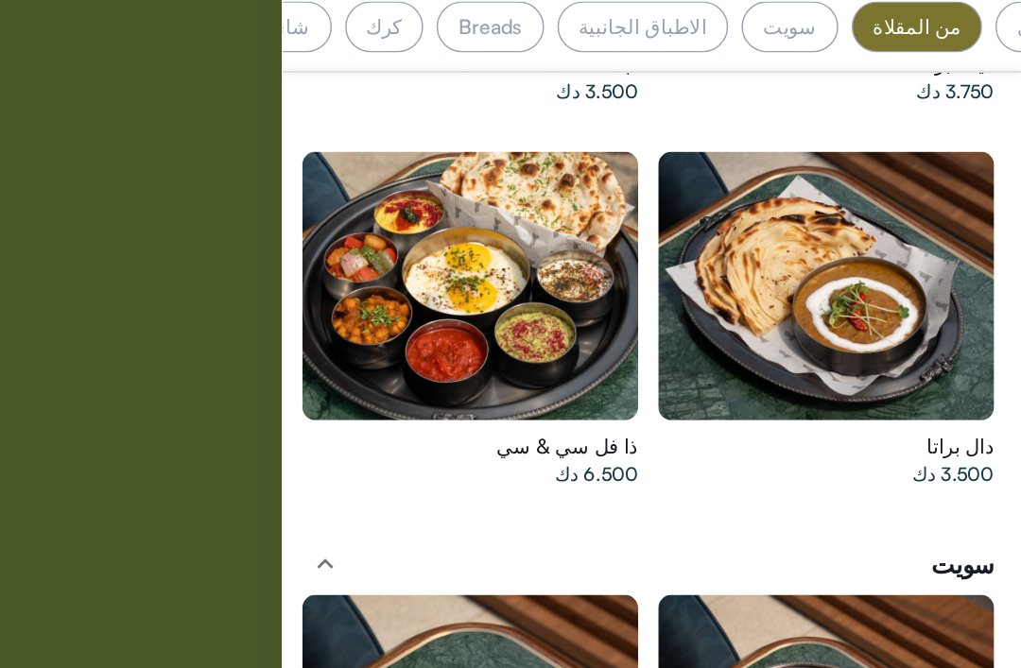
scroll to position [0, -177]
